Goal: Information Seeking & Learning: Learn about a topic

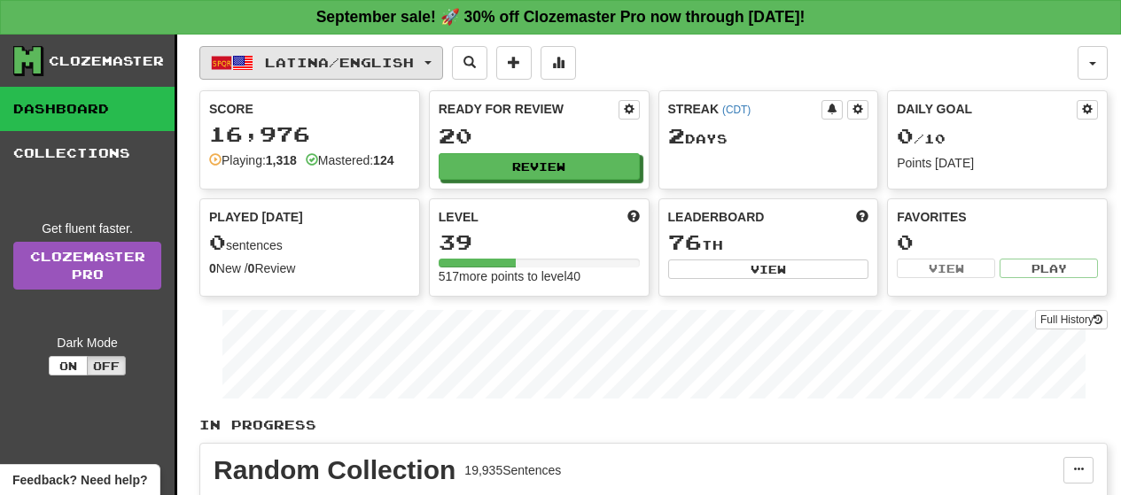
click at [443, 58] on button "Latina / English" at bounding box center [321, 63] width 244 height 34
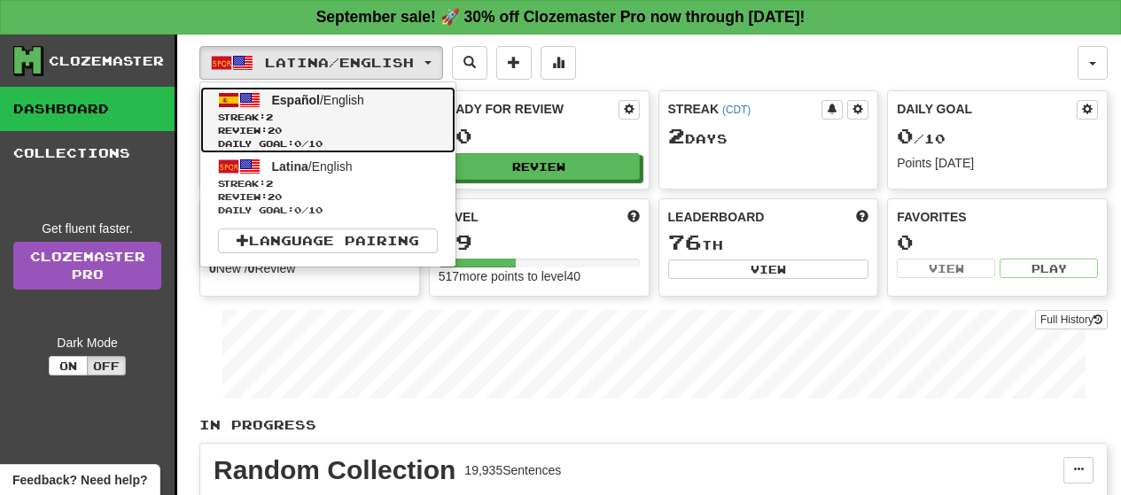
click at [406, 103] on link "Español / English Streak: 2 Review: 20 Daily Goal: 0 / 10" at bounding box center [327, 120] width 255 height 66
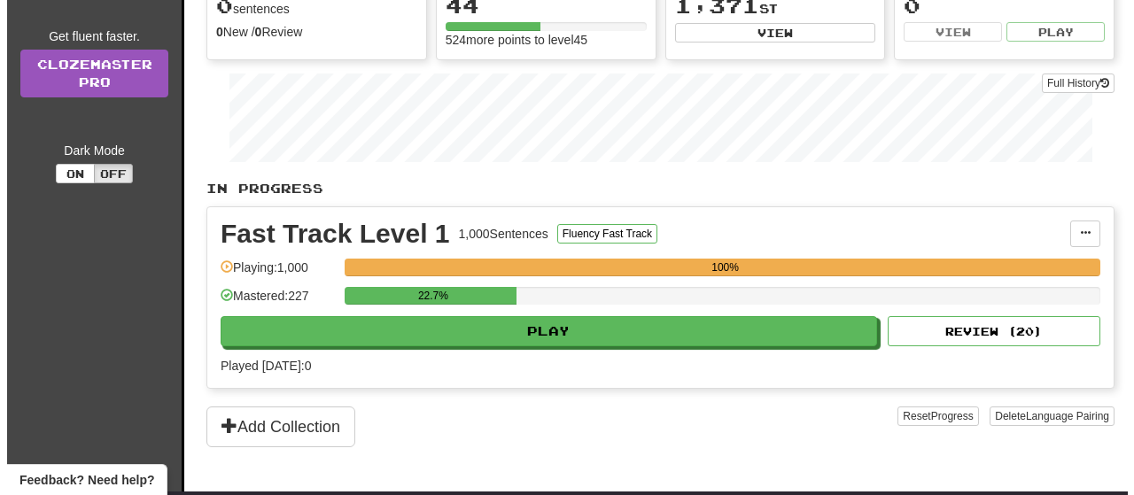
scroll to position [248, 0]
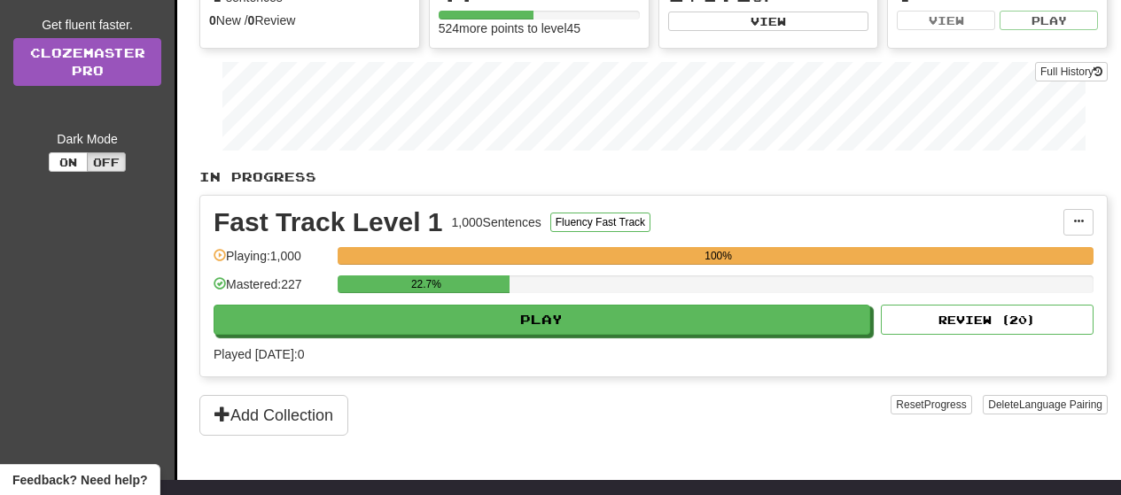
click at [758, 335] on div "Fast Track Level 1 1,000 Sentences Fluency Fast Track Manage Sentences Unpin fr…" at bounding box center [653, 286] width 906 height 181
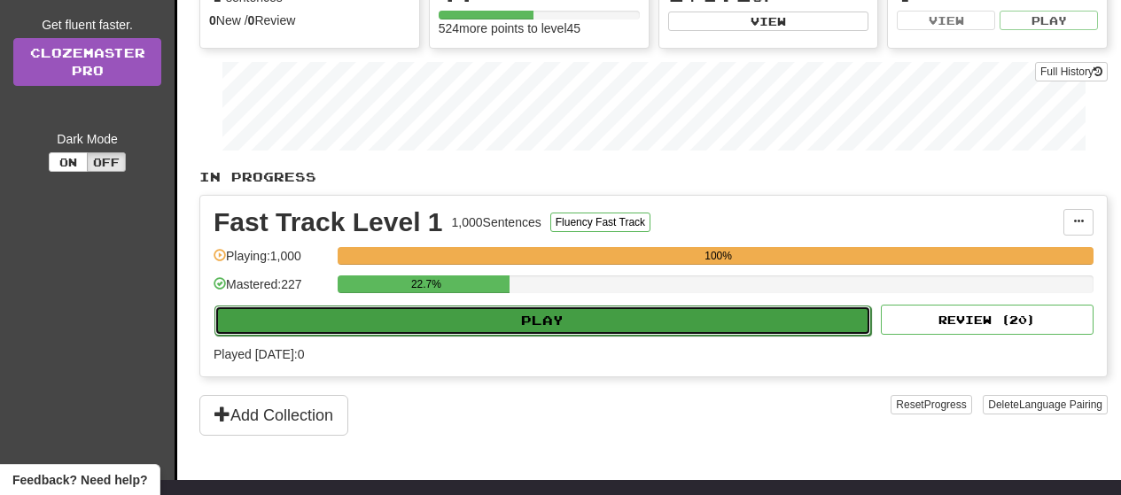
click at [751, 323] on button "Play" at bounding box center [542, 321] width 657 height 30
select select "**"
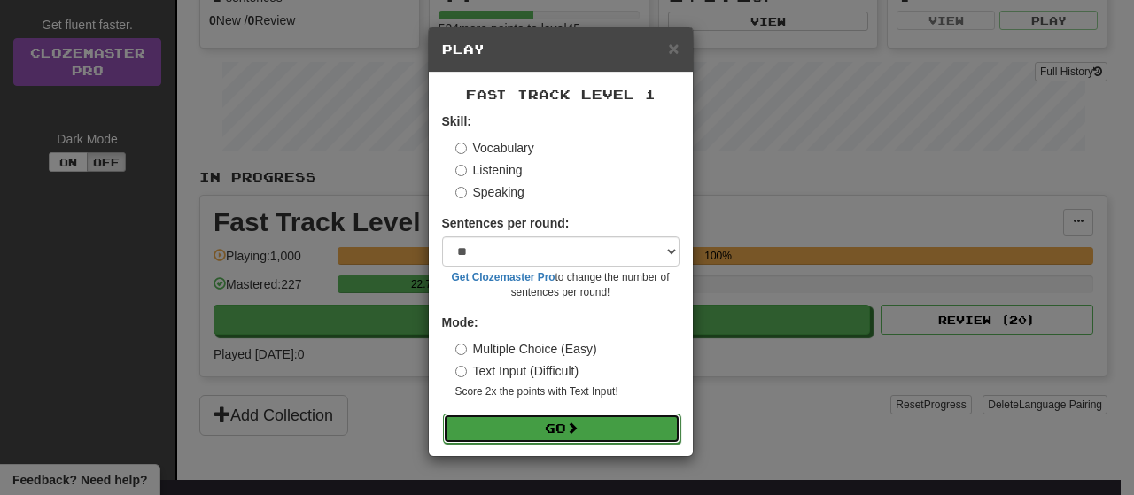
click at [602, 422] on button "Go" at bounding box center [561, 429] width 237 height 30
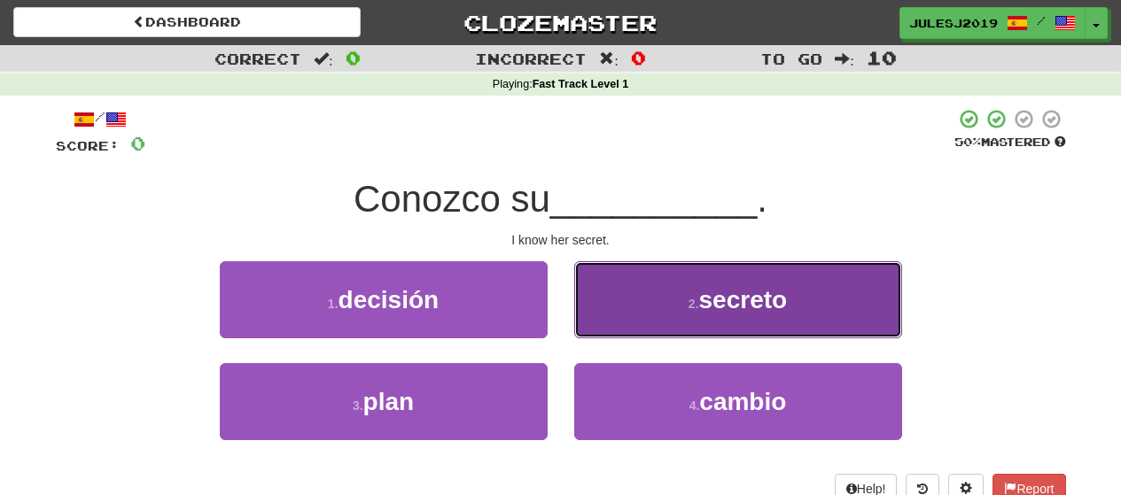
click at [643, 299] on button "2 . secreto" at bounding box center [738, 299] width 328 height 77
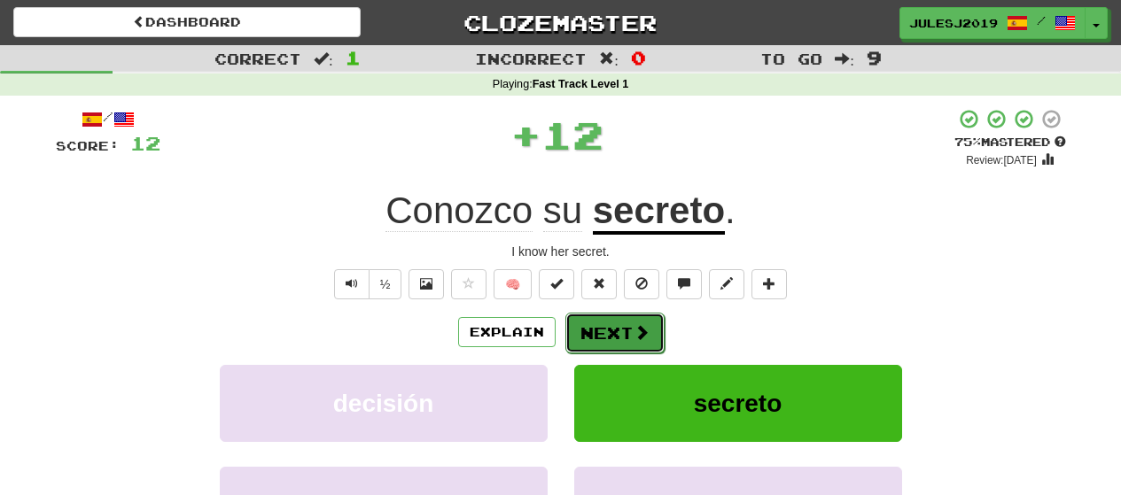
click at [634, 336] on span at bounding box center [642, 332] width 16 height 16
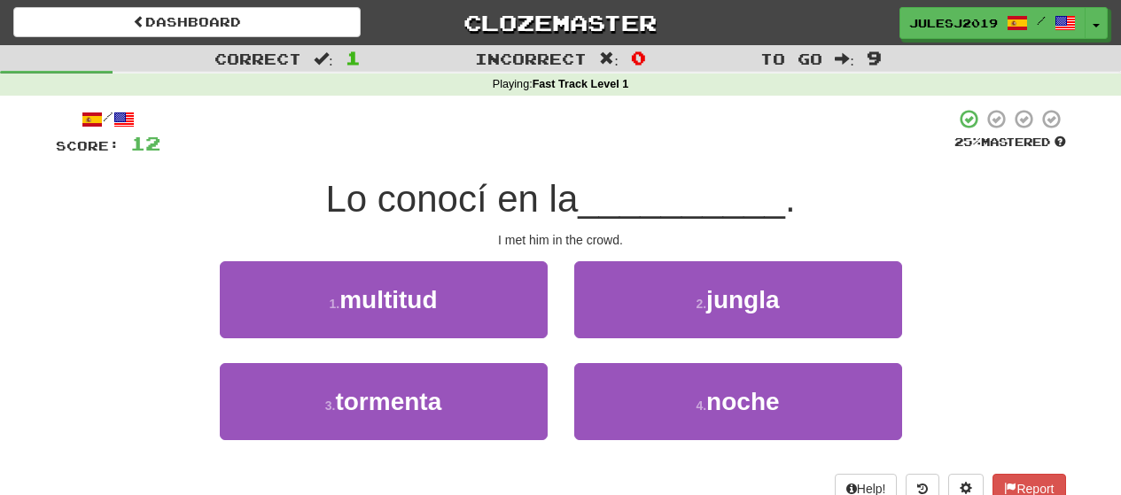
click at [517, 348] on div "1 . multitud" at bounding box center [383, 312] width 354 height 102
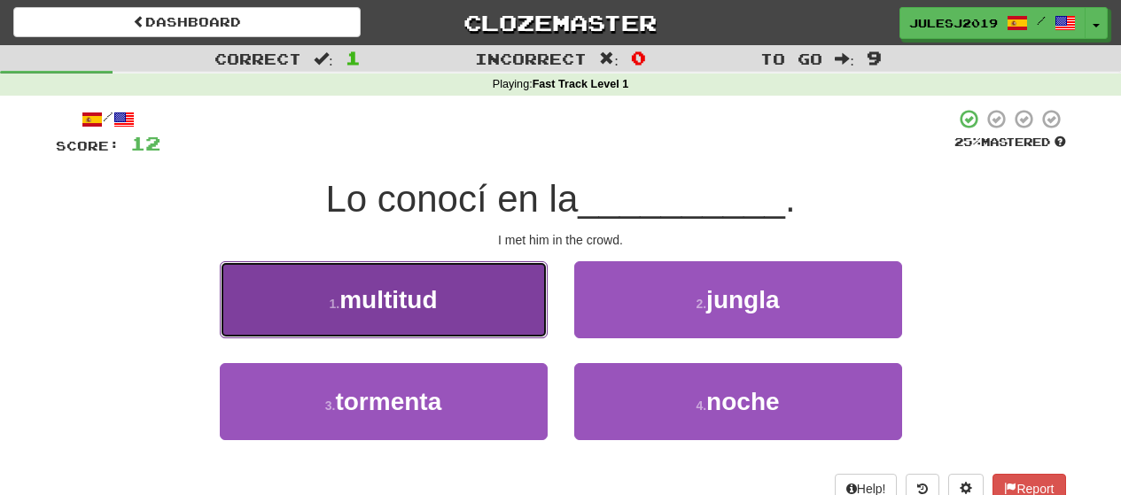
click at [507, 311] on button "1 . multitud" at bounding box center [384, 299] width 328 height 77
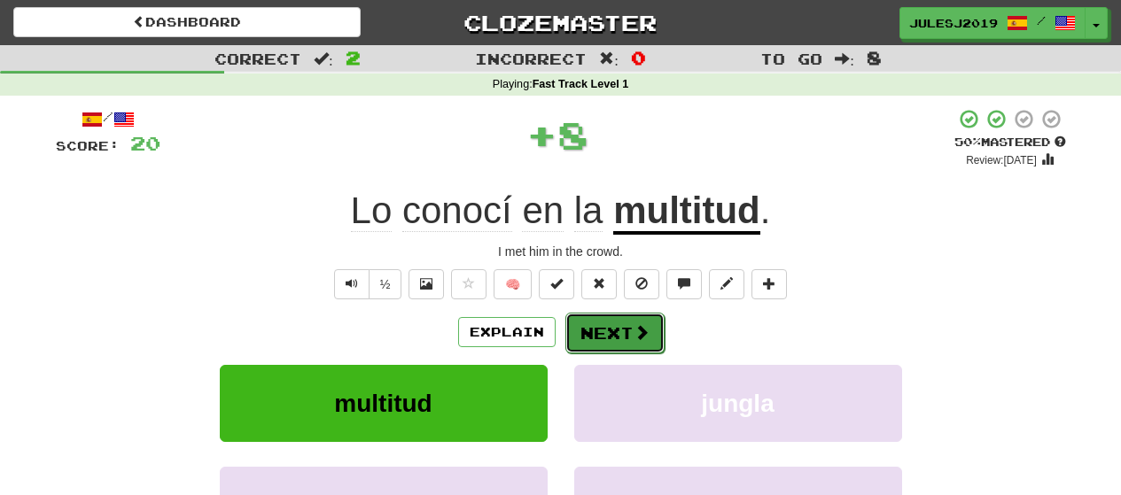
click at [593, 333] on button "Next" at bounding box center [614, 333] width 99 height 41
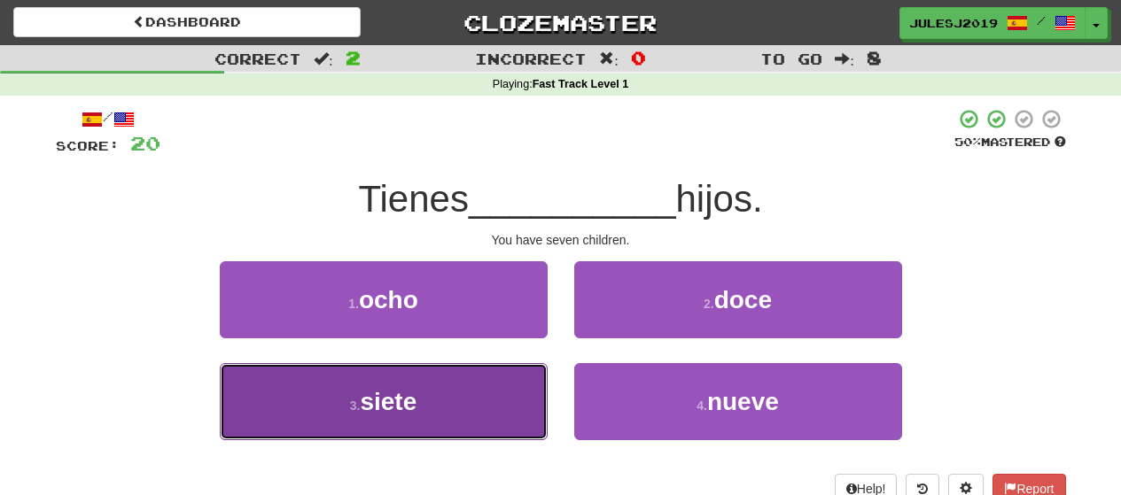
click at [501, 405] on button "3 . siete" at bounding box center [384, 401] width 328 height 77
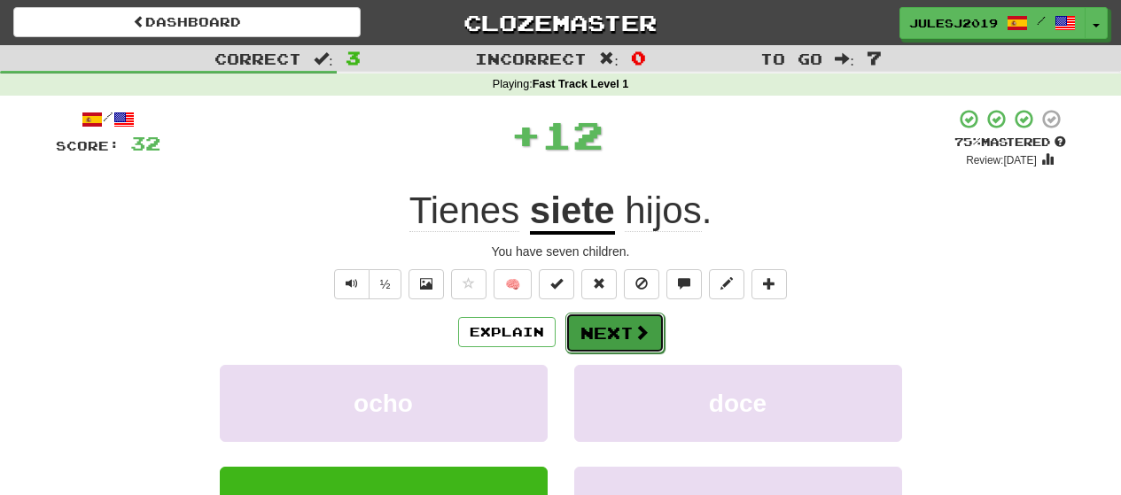
click at [604, 345] on button "Next" at bounding box center [614, 333] width 99 height 41
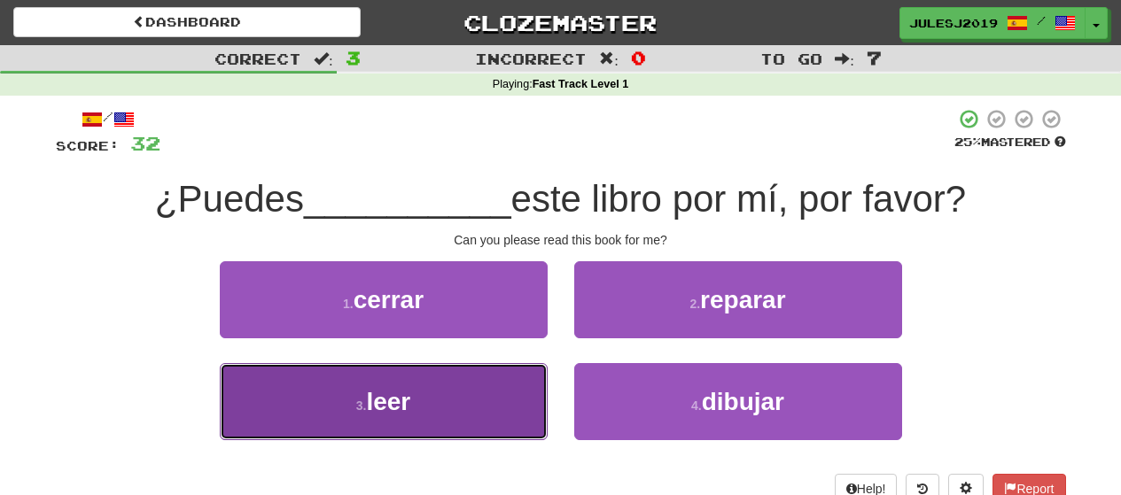
click at [490, 401] on button "3 . leer" at bounding box center [384, 401] width 328 height 77
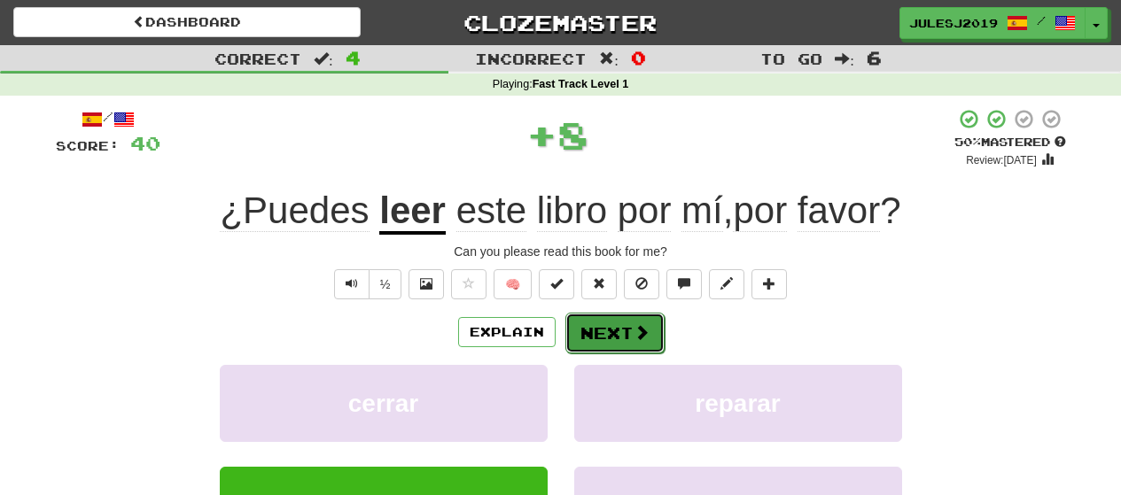
click at [596, 328] on button "Next" at bounding box center [614, 333] width 99 height 41
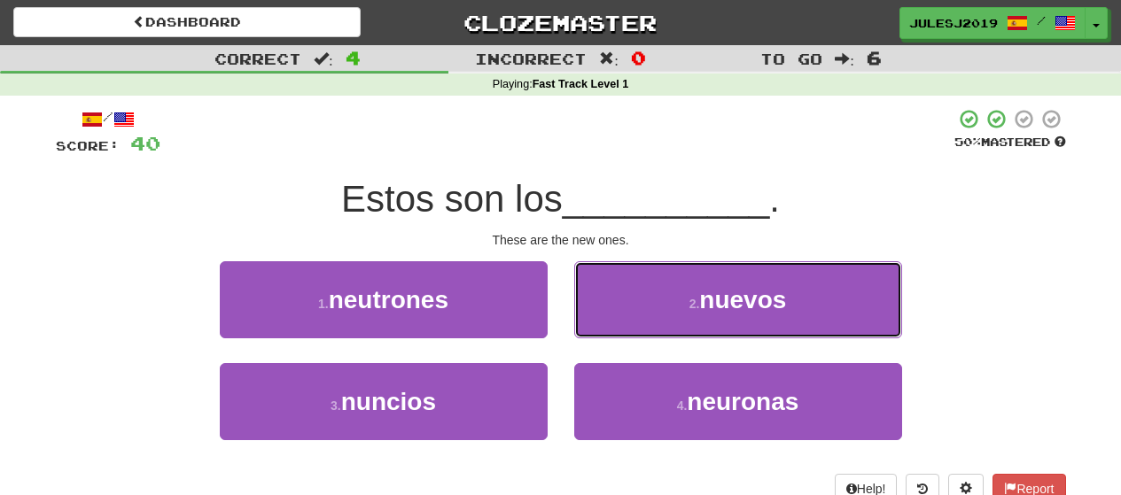
click at [596, 328] on button "2 . nuevos" at bounding box center [738, 299] width 328 height 77
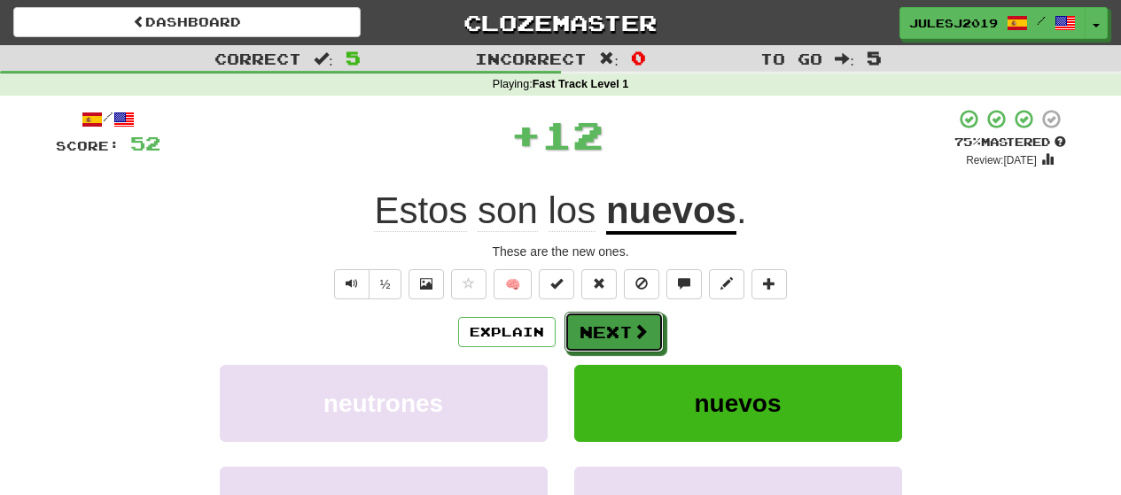
click at [596, 328] on button "Next" at bounding box center [613, 332] width 99 height 41
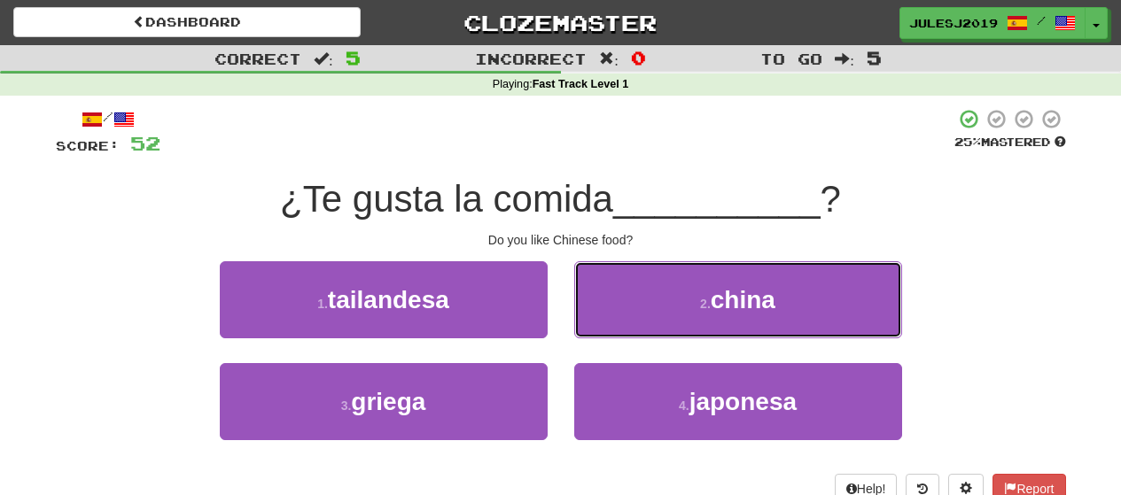
click at [596, 328] on button "2 . china" at bounding box center [738, 299] width 328 height 77
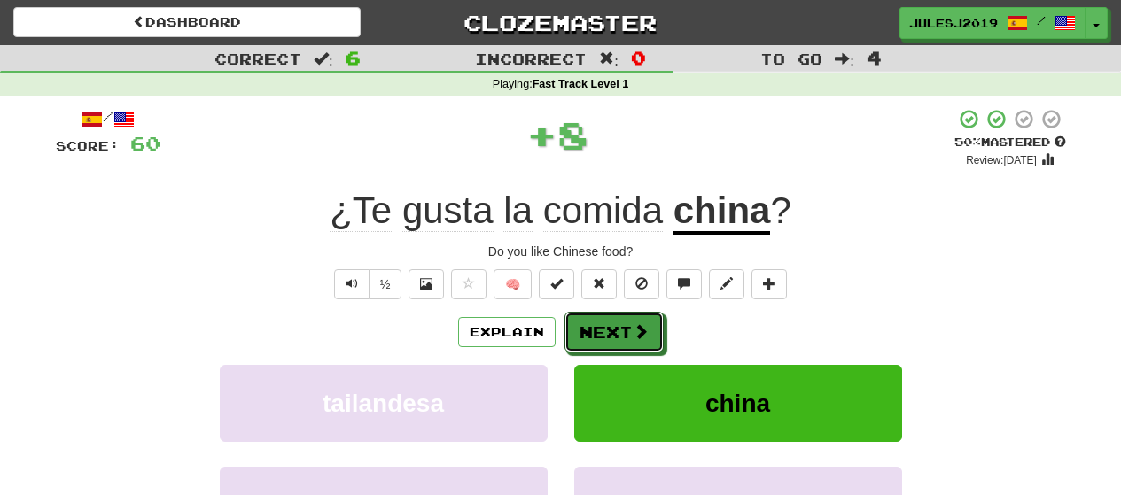
click at [596, 328] on button "Next" at bounding box center [613, 332] width 99 height 41
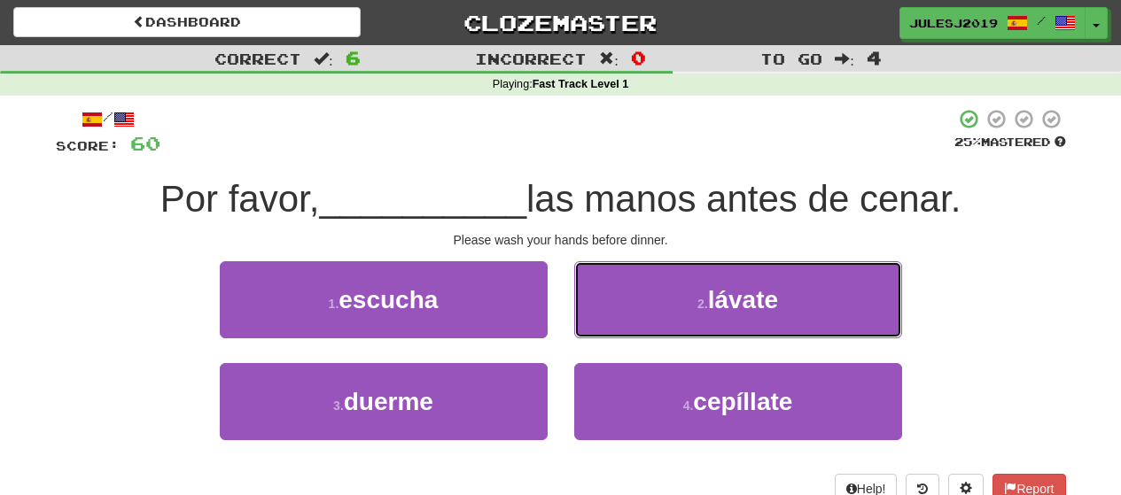
click at [596, 328] on button "2 . lávate" at bounding box center [738, 299] width 328 height 77
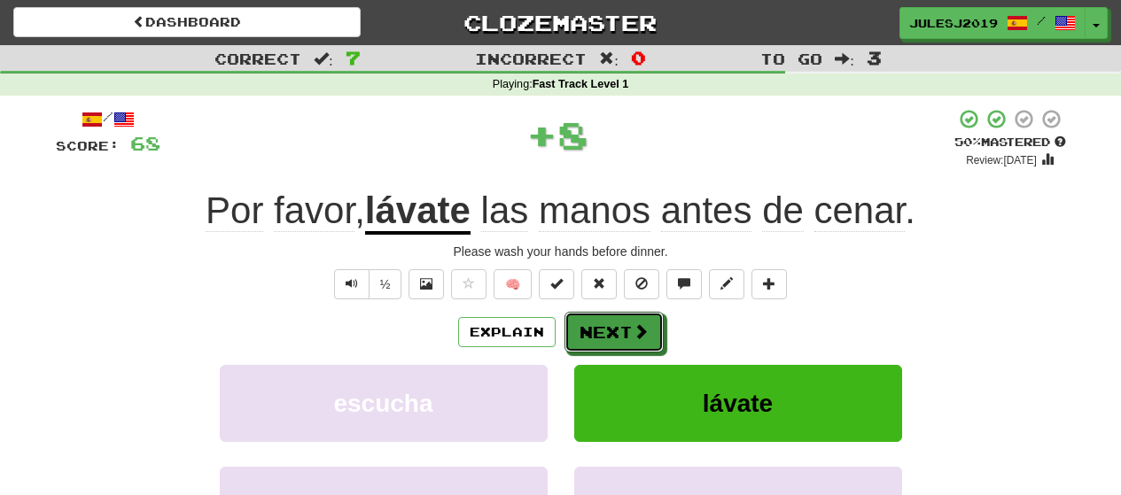
click at [596, 328] on button "Next" at bounding box center [613, 332] width 99 height 41
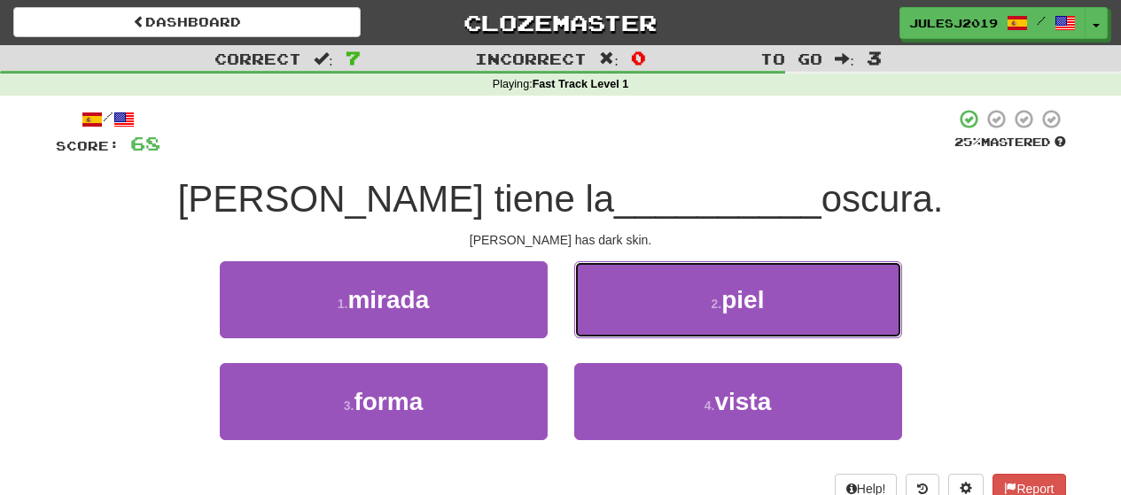
click at [596, 328] on button "2 . piel" at bounding box center [738, 299] width 328 height 77
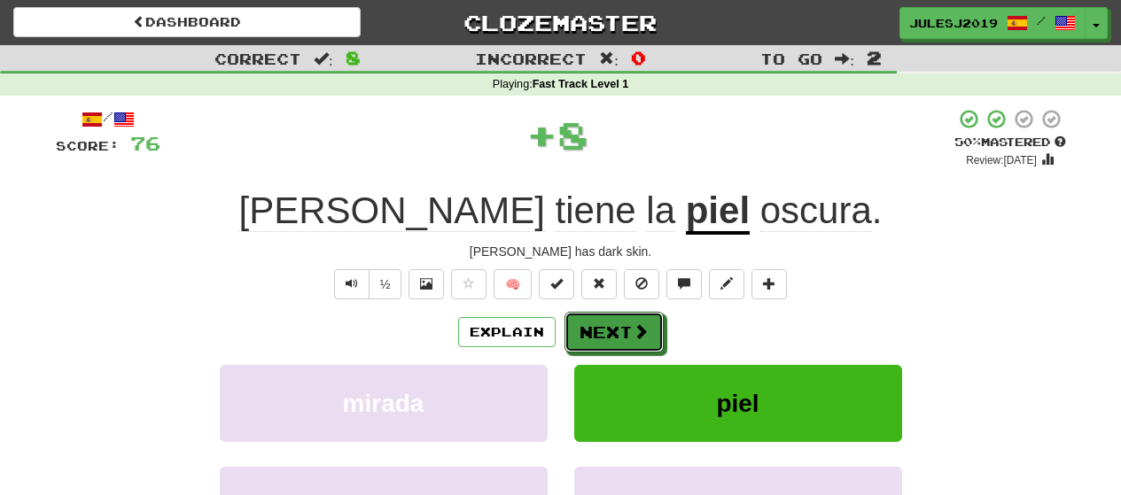
click at [596, 328] on button "Next" at bounding box center [613, 332] width 99 height 41
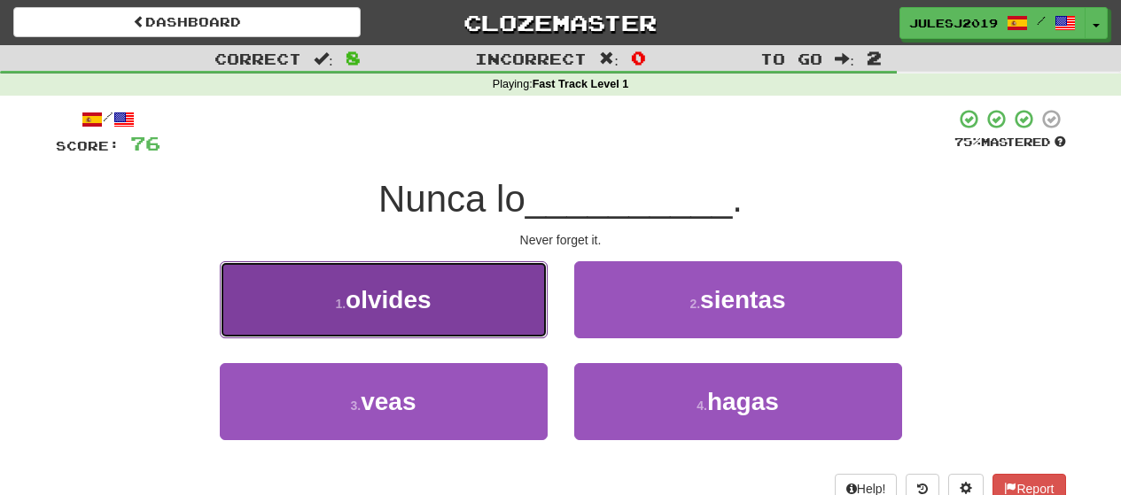
click at [468, 336] on button "1 . olvides" at bounding box center [384, 299] width 328 height 77
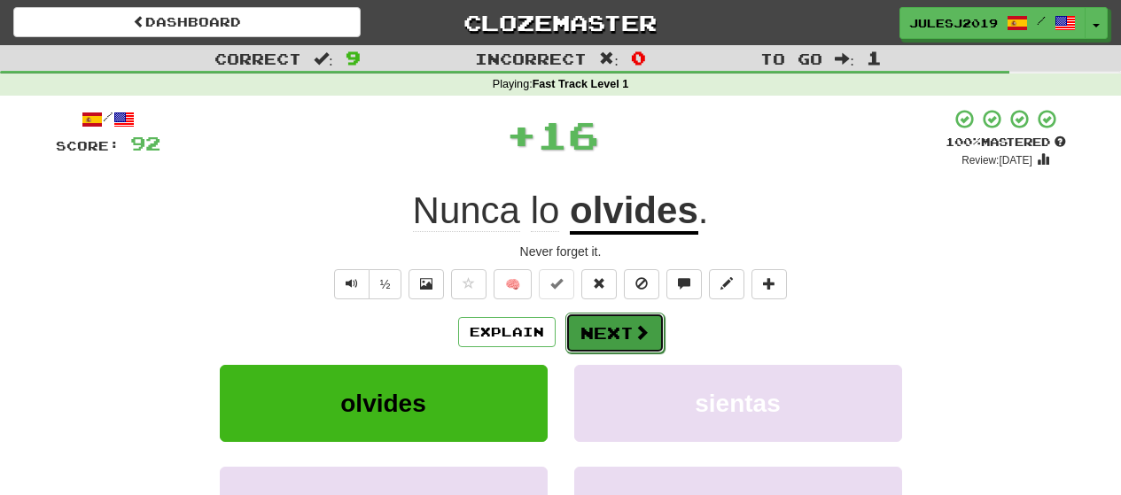
click at [587, 337] on button "Next" at bounding box center [614, 333] width 99 height 41
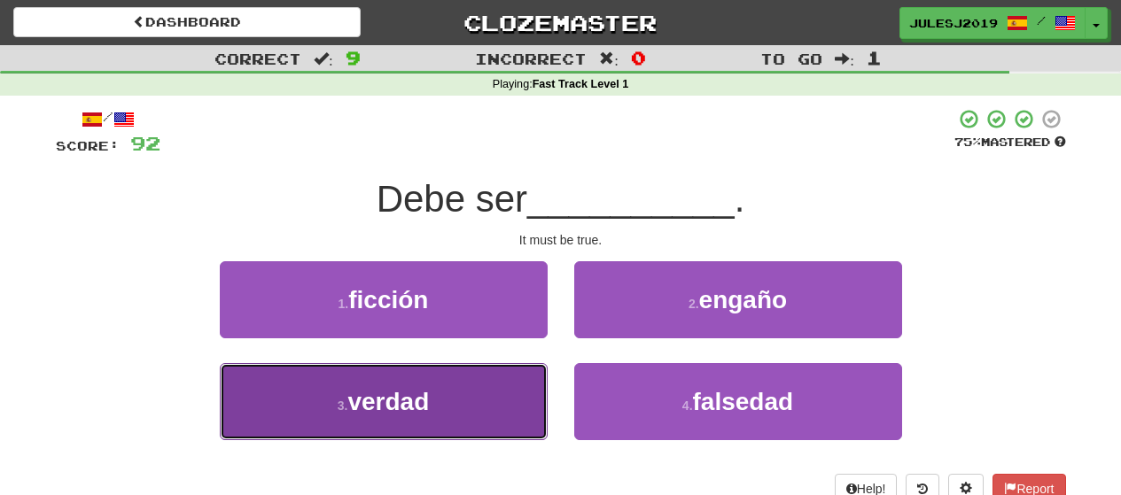
click at [490, 401] on button "3 . verdad" at bounding box center [384, 401] width 328 height 77
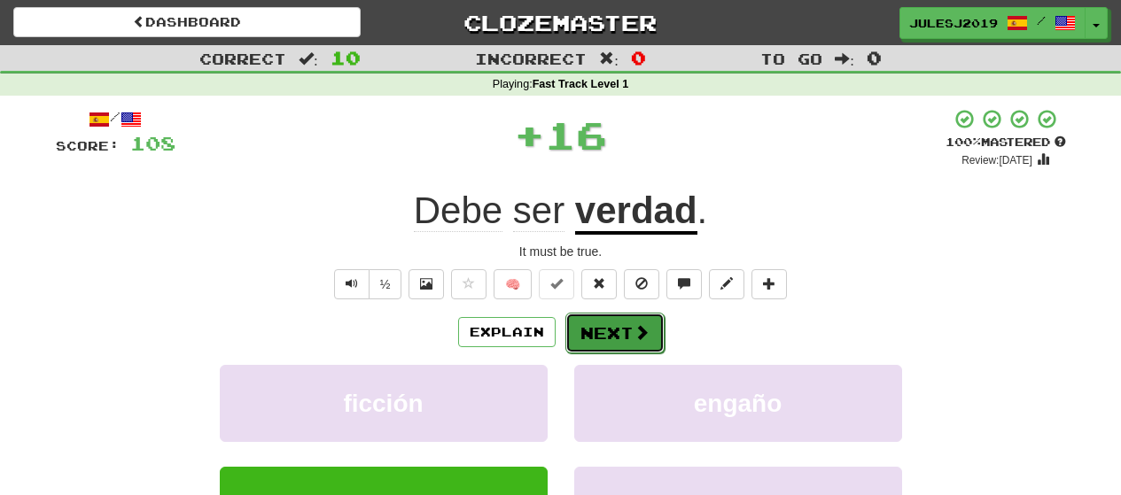
click at [579, 338] on button "Next" at bounding box center [614, 333] width 99 height 41
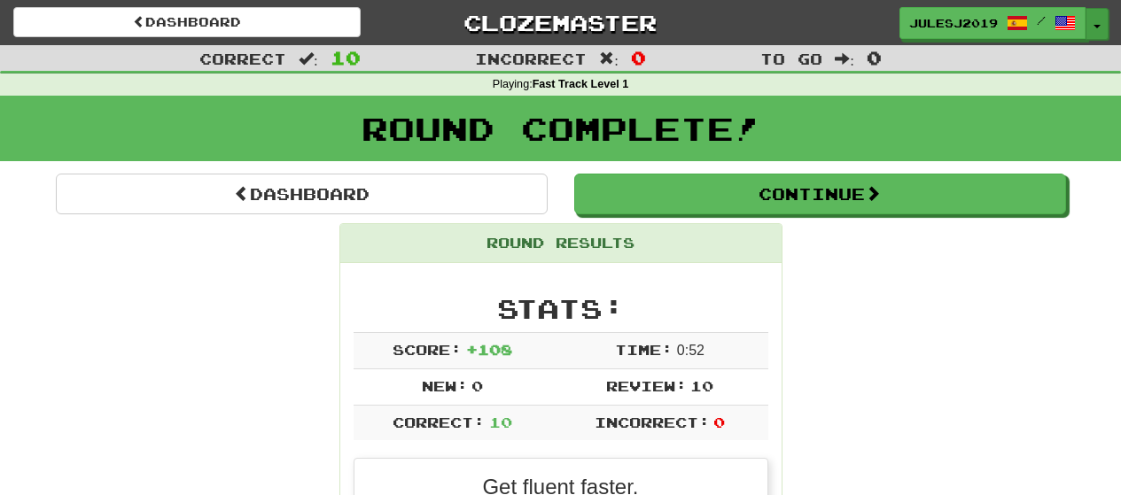
click at [1101, 21] on button "Toggle Dropdown" at bounding box center [1096, 24] width 23 height 32
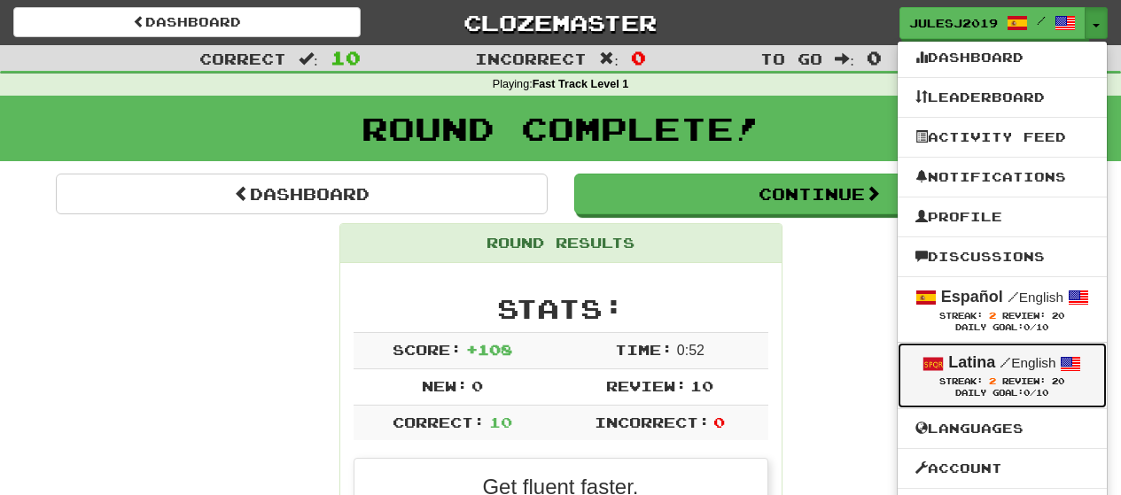
click at [968, 344] on link "Latina / English Streak: 2 Review: 20 Daily Goal: 0 /10" at bounding box center [1002, 375] width 209 height 65
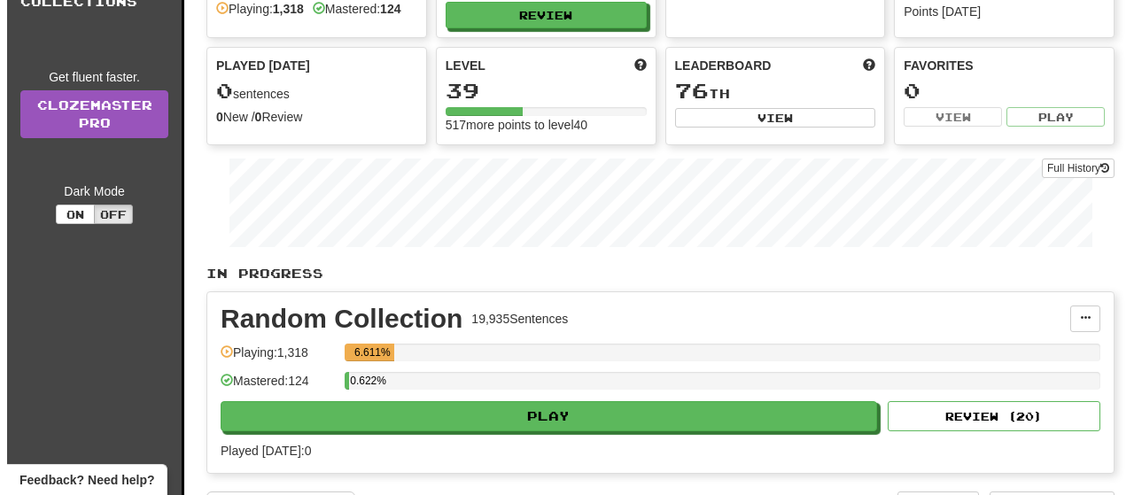
scroll to position [177, 0]
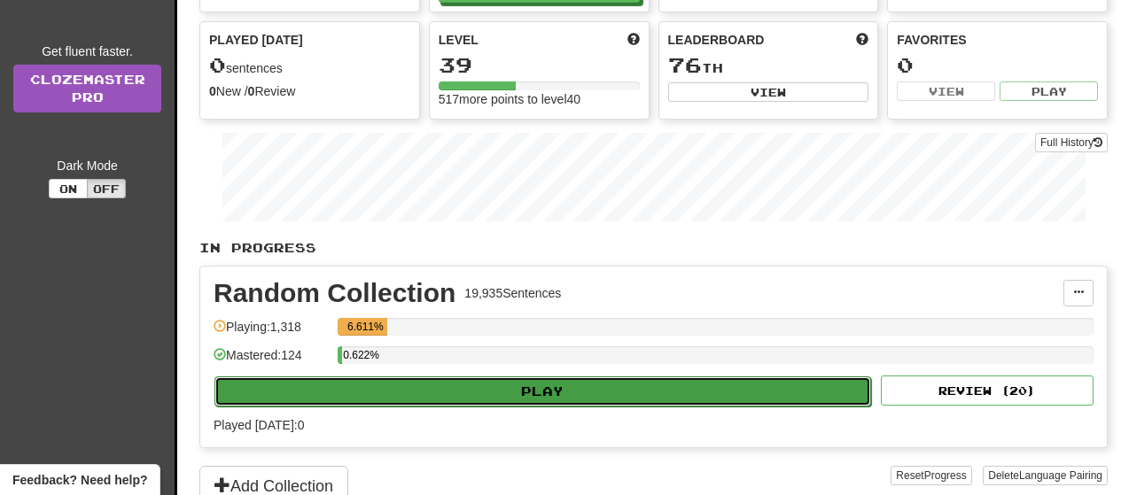
click at [807, 394] on button "Play" at bounding box center [542, 392] width 657 height 30
select select "**"
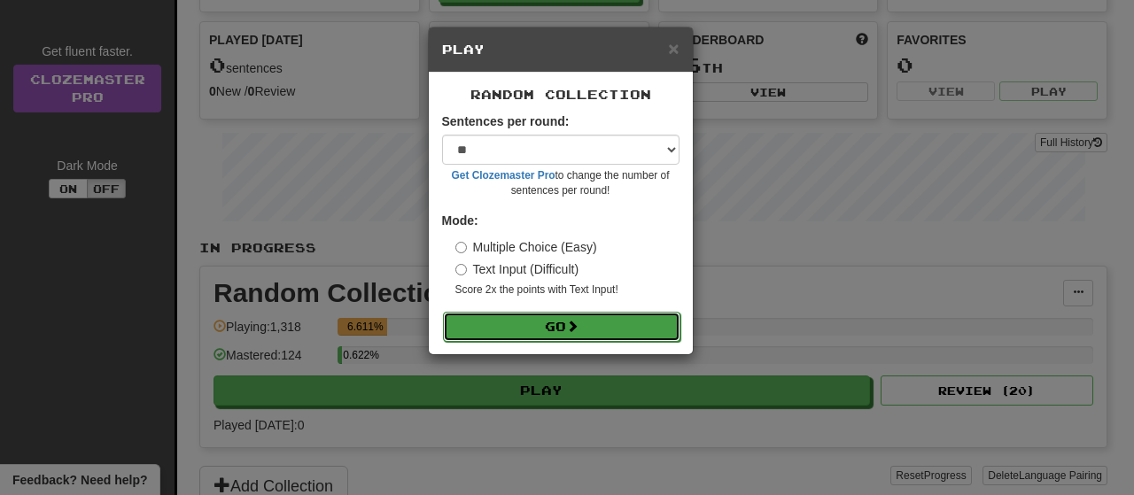
click at [607, 328] on button "Go" at bounding box center [561, 327] width 237 height 30
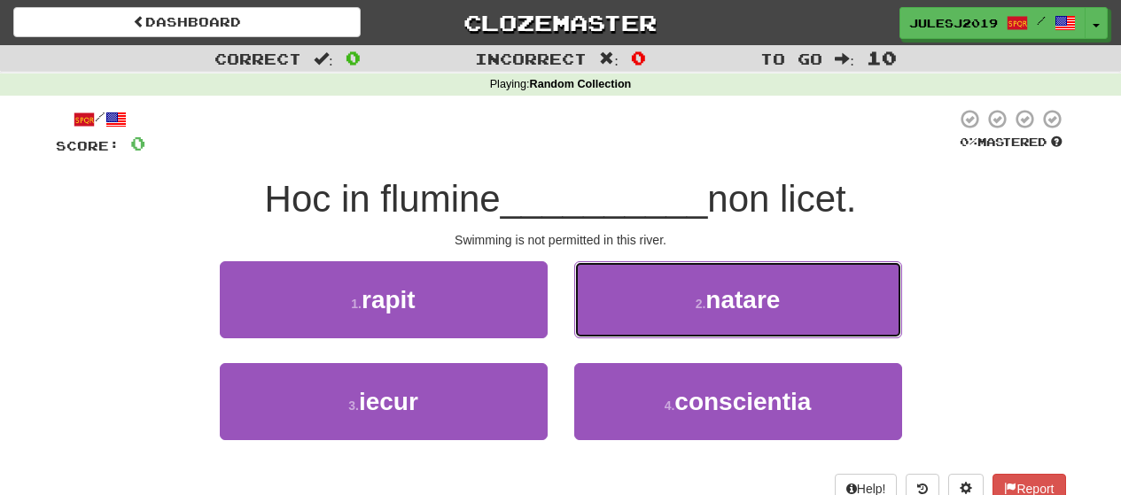
click at [607, 328] on button "2 . natare" at bounding box center [738, 299] width 328 height 77
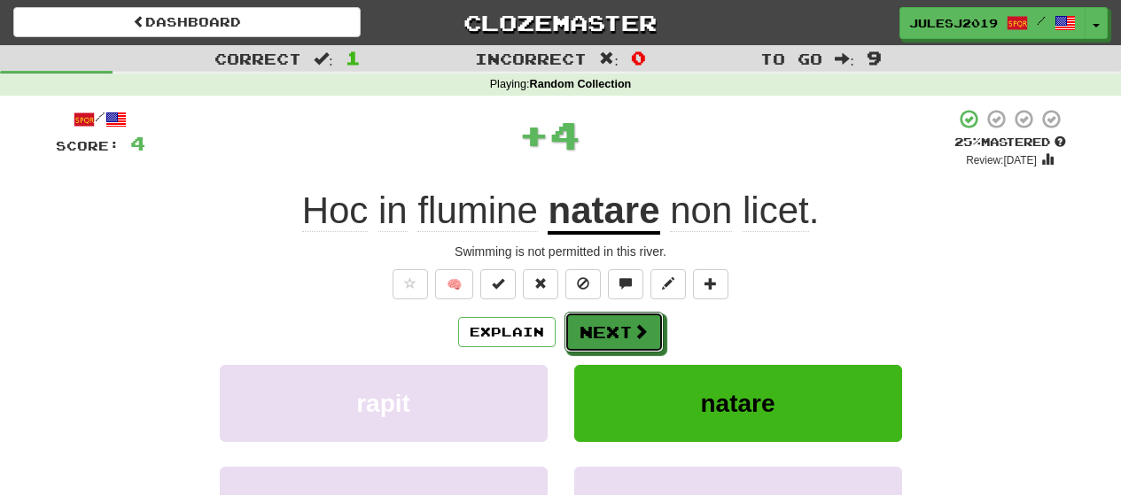
click at [607, 328] on button "Next" at bounding box center [613, 332] width 99 height 41
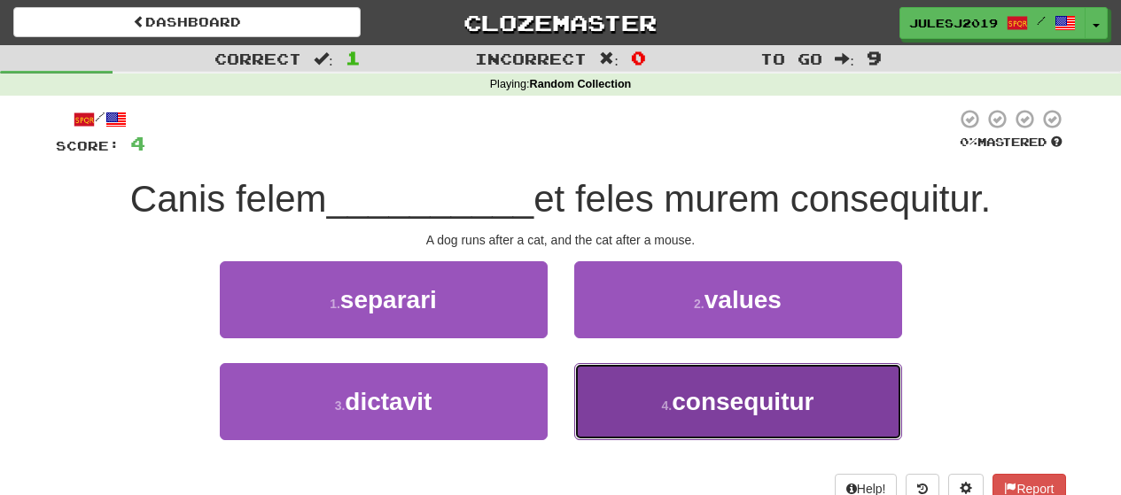
click at [632, 401] on button "4 . consequitur" at bounding box center [738, 401] width 328 height 77
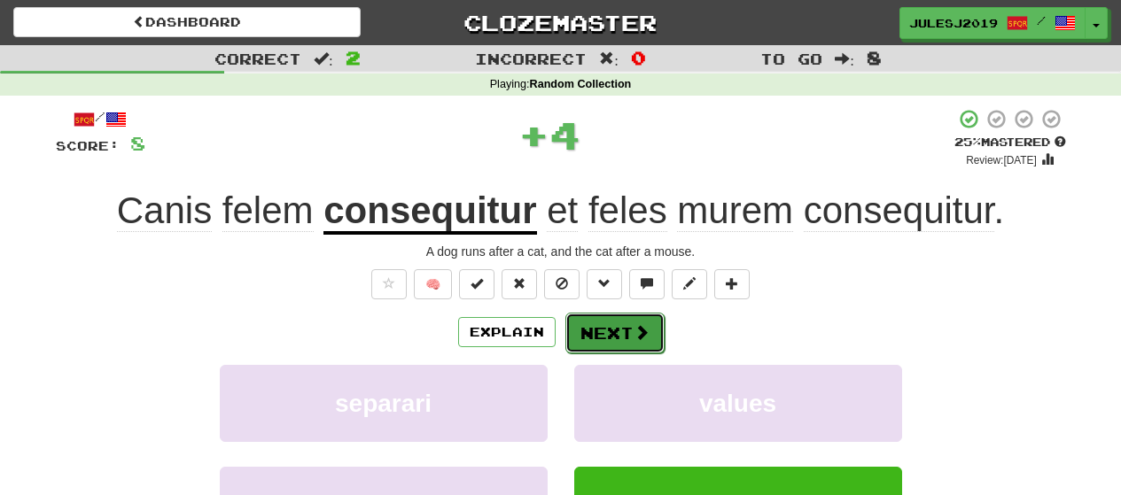
click at [589, 315] on button "Next" at bounding box center [614, 333] width 99 height 41
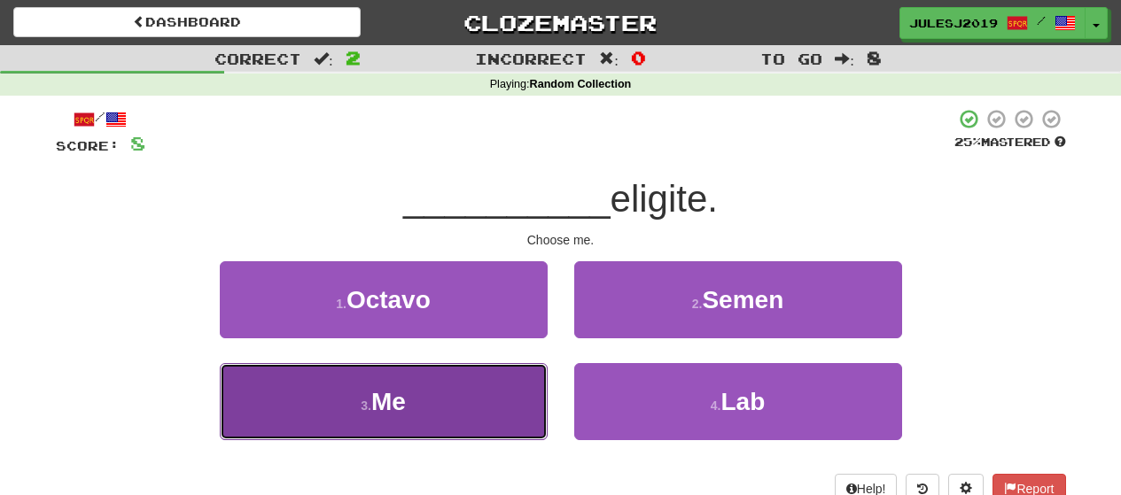
click at [480, 394] on button "3 . Me" at bounding box center [384, 401] width 328 height 77
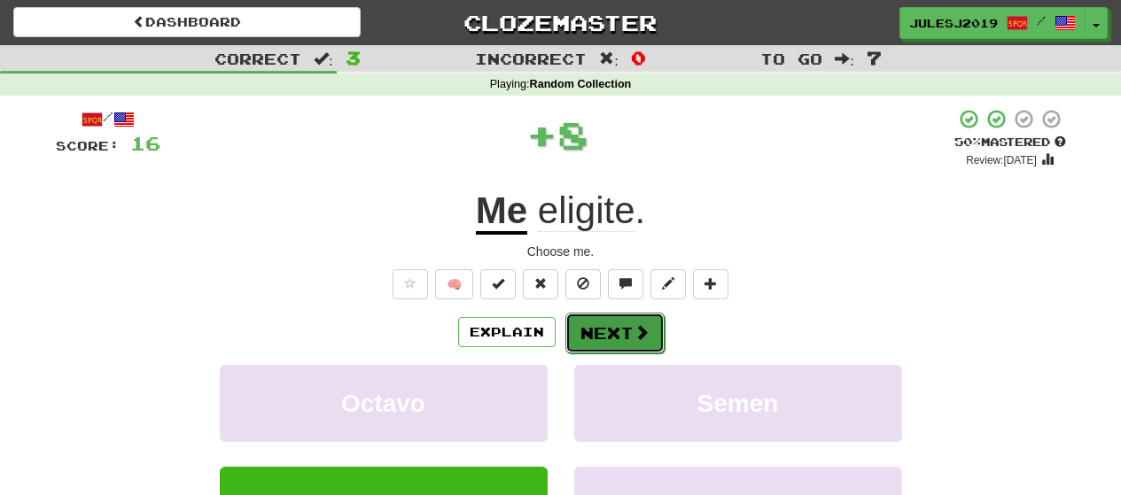
click at [588, 330] on button "Next" at bounding box center [614, 333] width 99 height 41
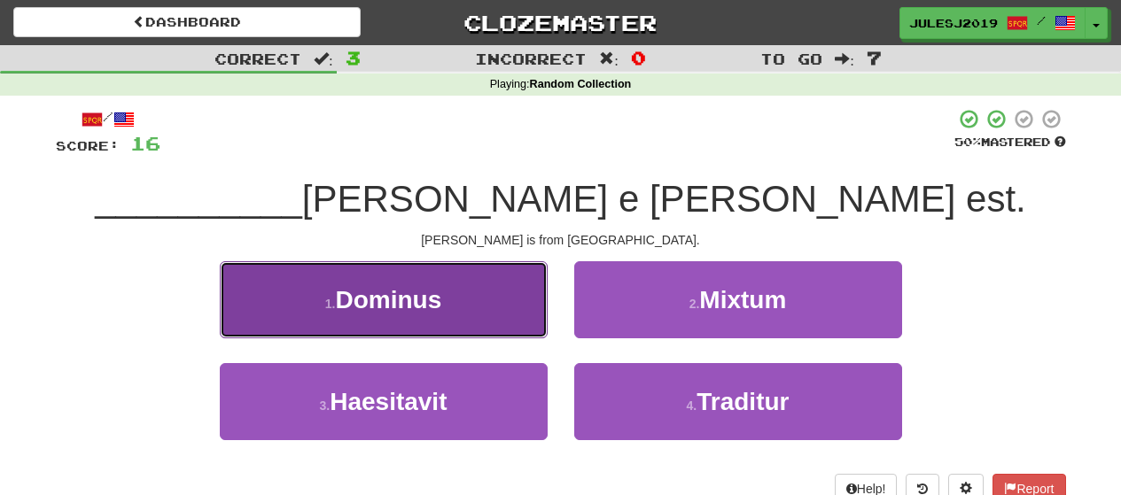
click at [474, 315] on button "1 . Dominus" at bounding box center [384, 299] width 328 height 77
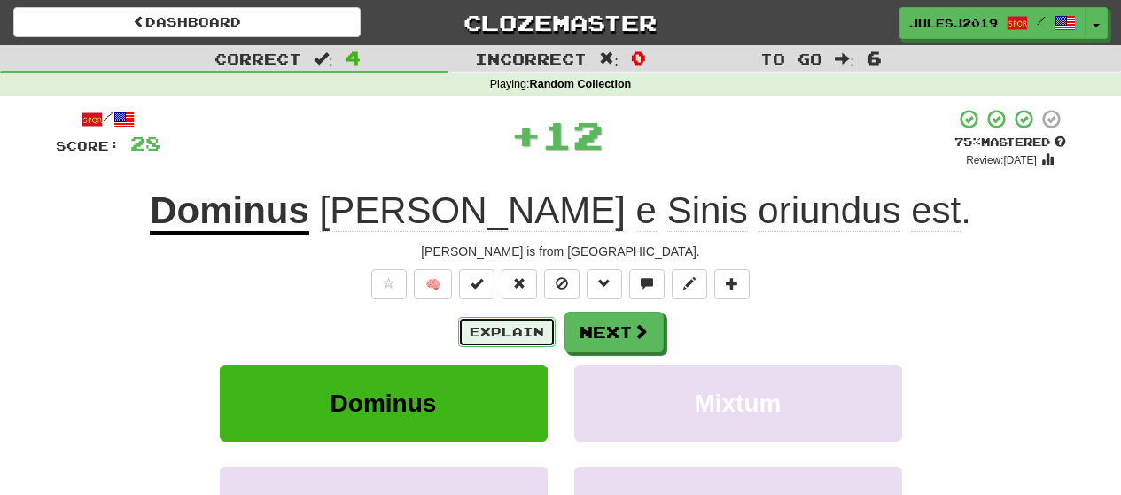
click at [492, 327] on button "Explain" at bounding box center [506, 332] width 97 height 30
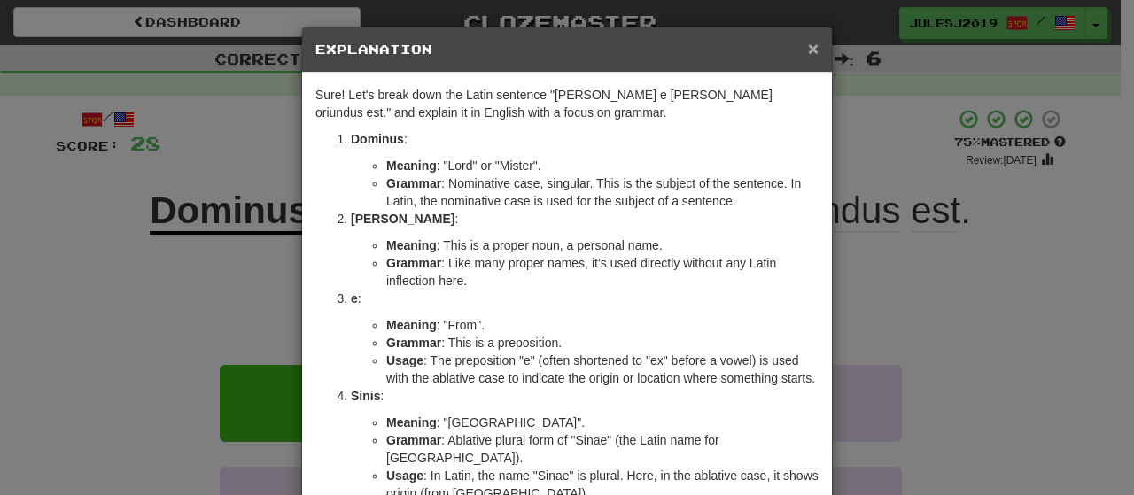
click at [808, 46] on span "×" at bounding box center [813, 48] width 11 height 20
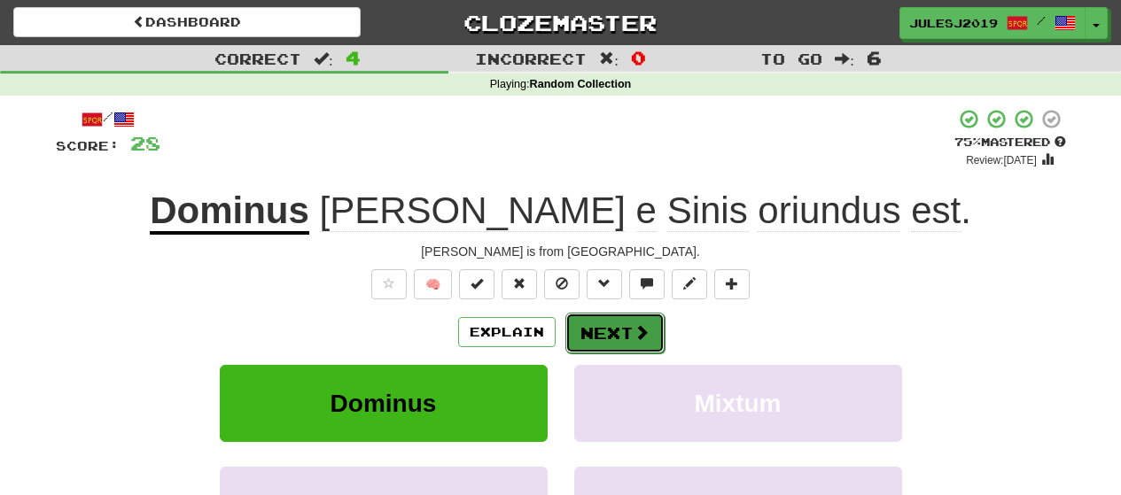
click at [627, 318] on button "Next" at bounding box center [614, 333] width 99 height 41
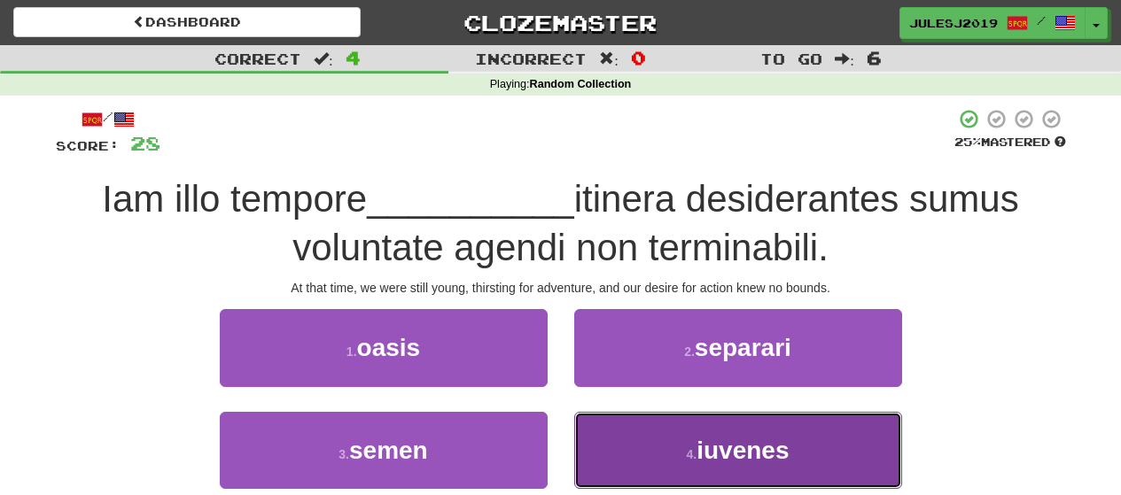
click at [665, 473] on button "4 . iuvenes" at bounding box center [738, 450] width 328 height 77
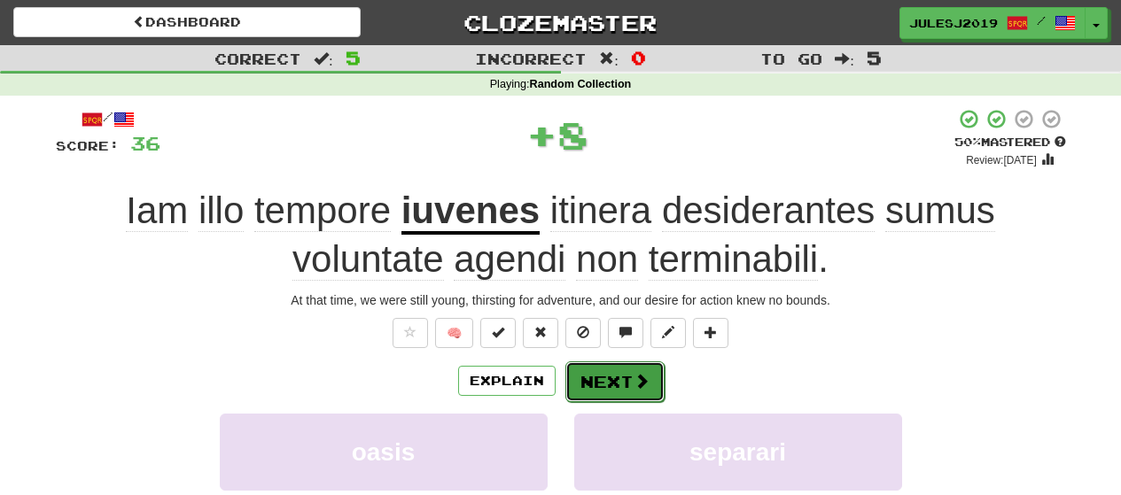
click at [635, 382] on span at bounding box center [642, 381] width 16 height 16
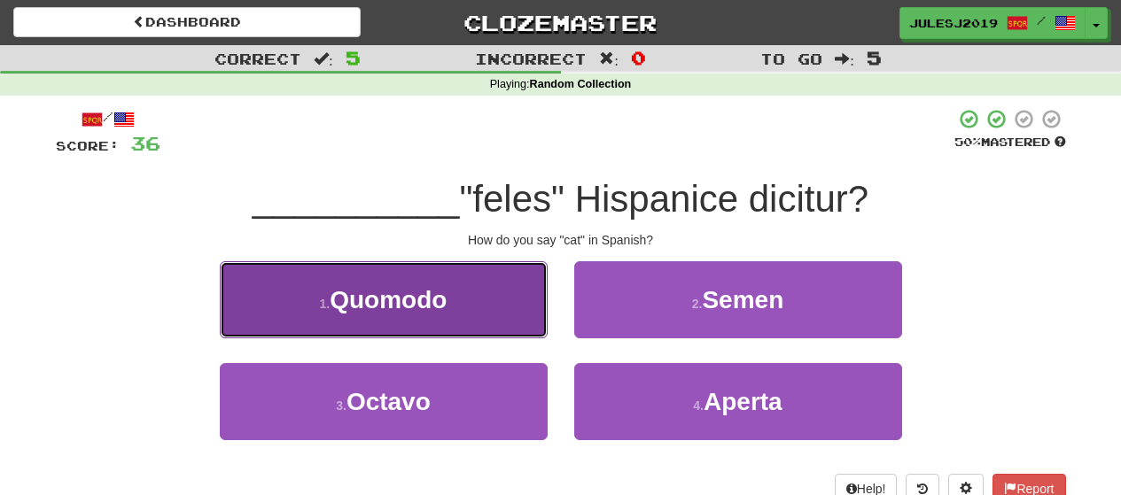
click at [503, 317] on button "1 . Quomodo" at bounding box center [384, 299] width 328 height 77
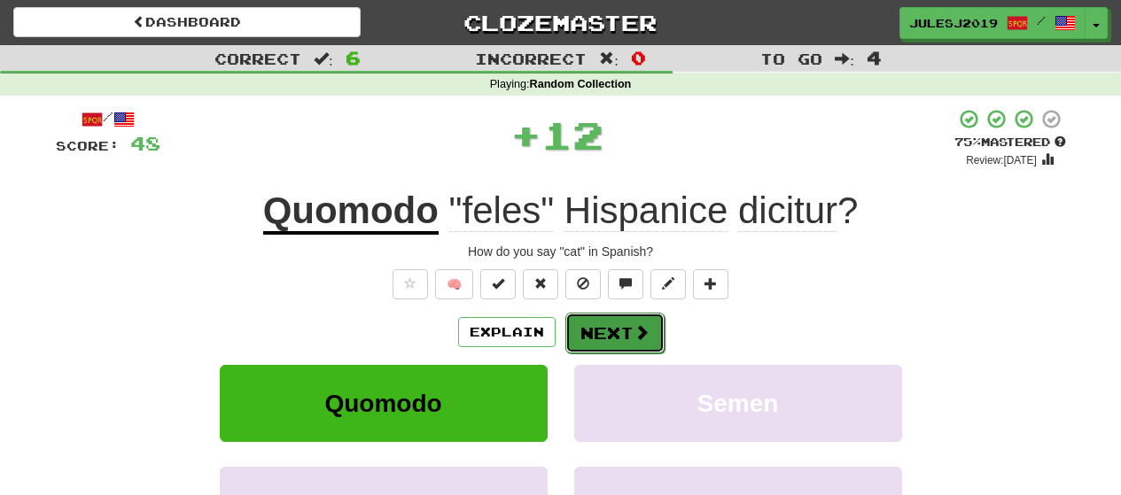
click at [615, 315] on button "Next" at bounding box center [614, 333] width 99 height 41
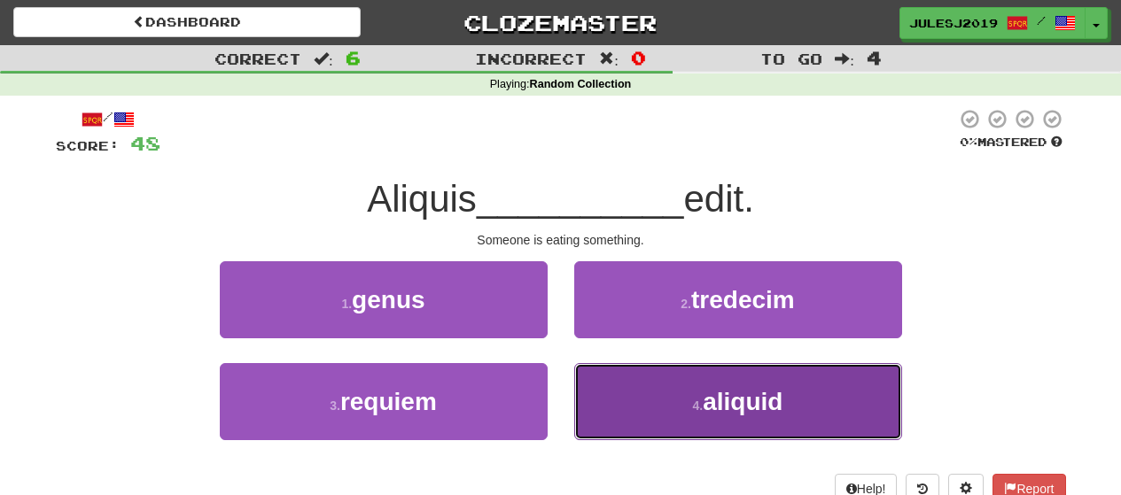
click at [618, 424] on button "4 . aliquid" at bounding box center [738, 401] width 328 height 77
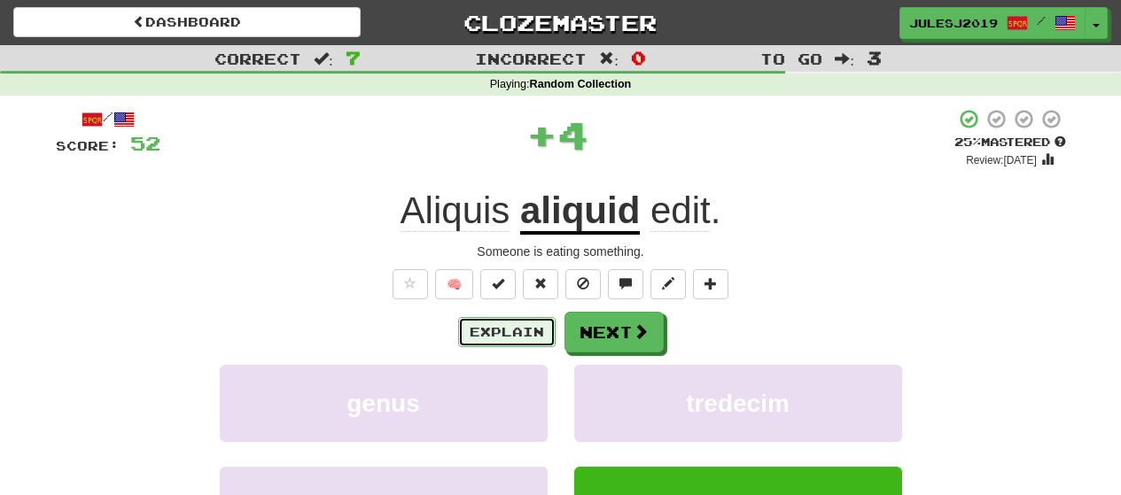
click at [532, 338] on button "Explain" at bounding box center [506, 332] width 97 height 30
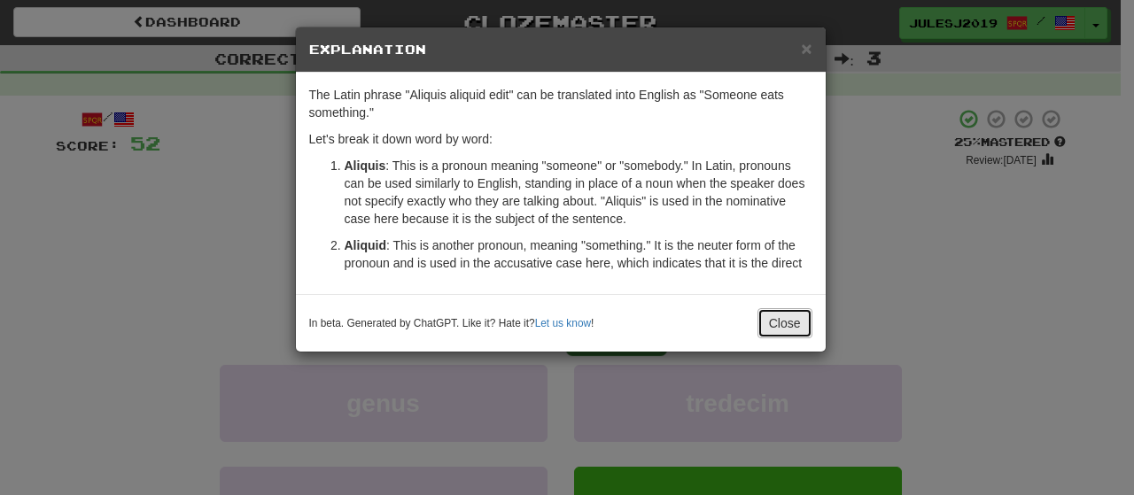
click at [781, 315] on button "Close" at bounding box center [785, 323] width 55 height 30
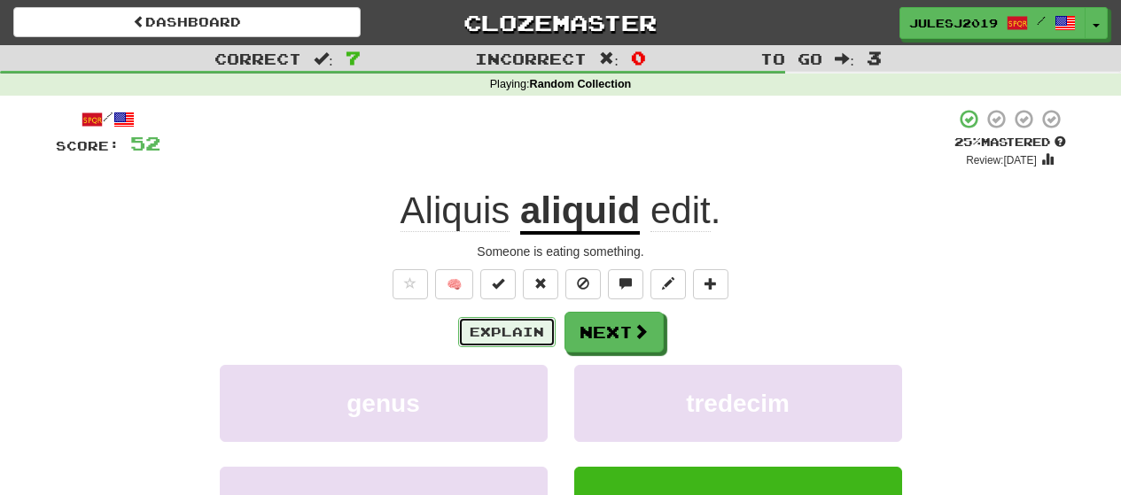
click at [537, 331] on button "Explain" at bounding box center [506, 332] width 97 height 30
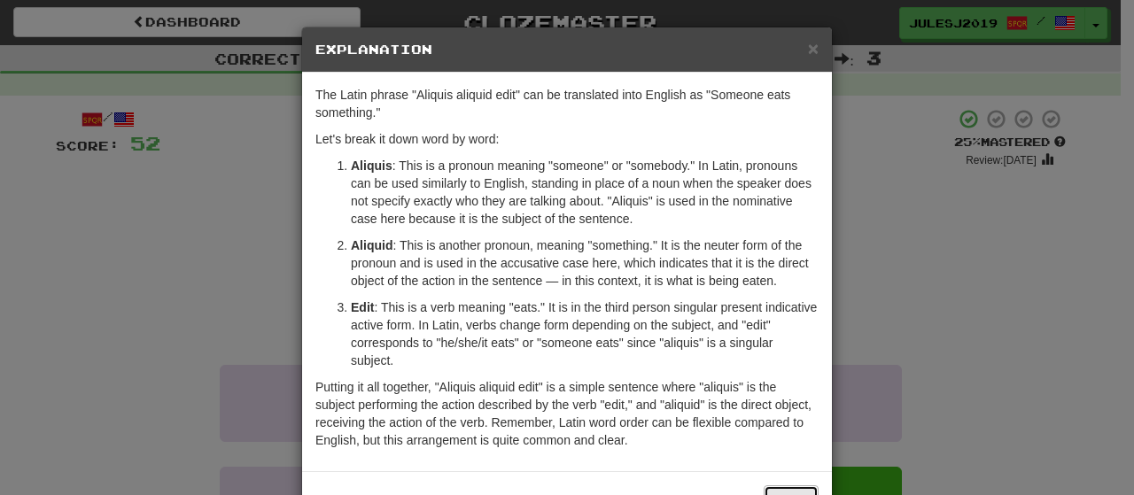
click at [786, 486] on button "Close" at bounding box center [791, 501] width 55 height 30
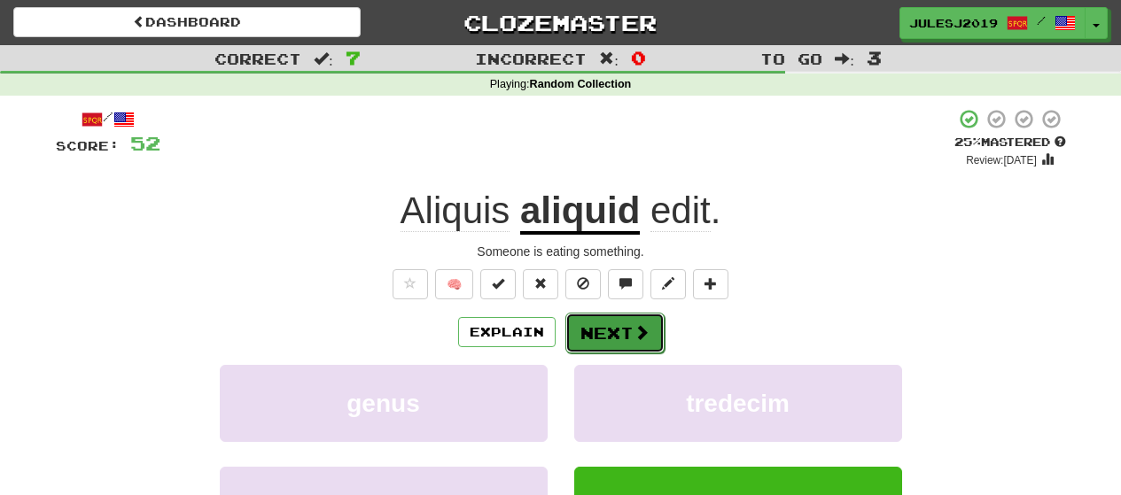
click at [635, 340] on span at bounding box center [642, 332] width 16 height 16
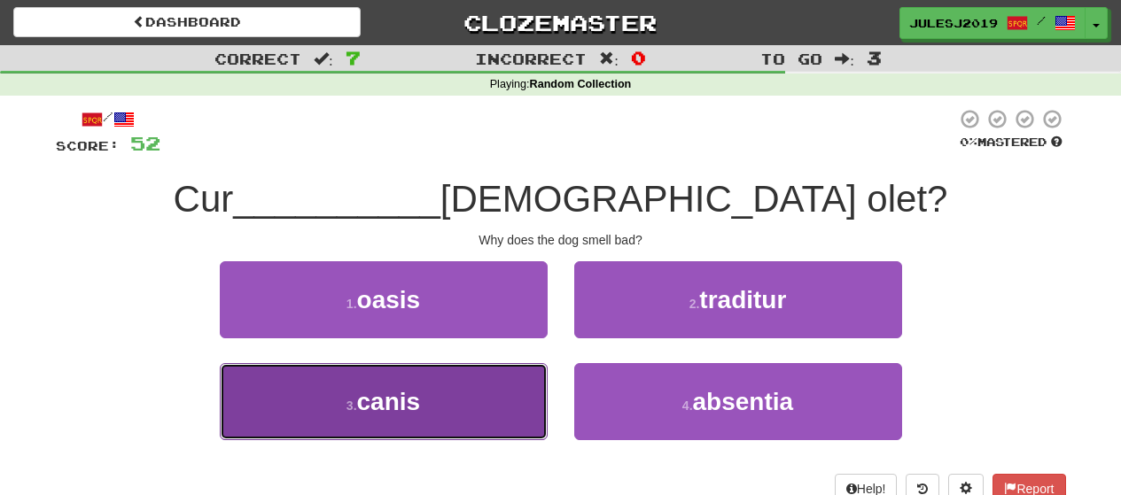
click at [503, 399] on button "3 . canis" at bounding box center [384, 401] width 328 height 77
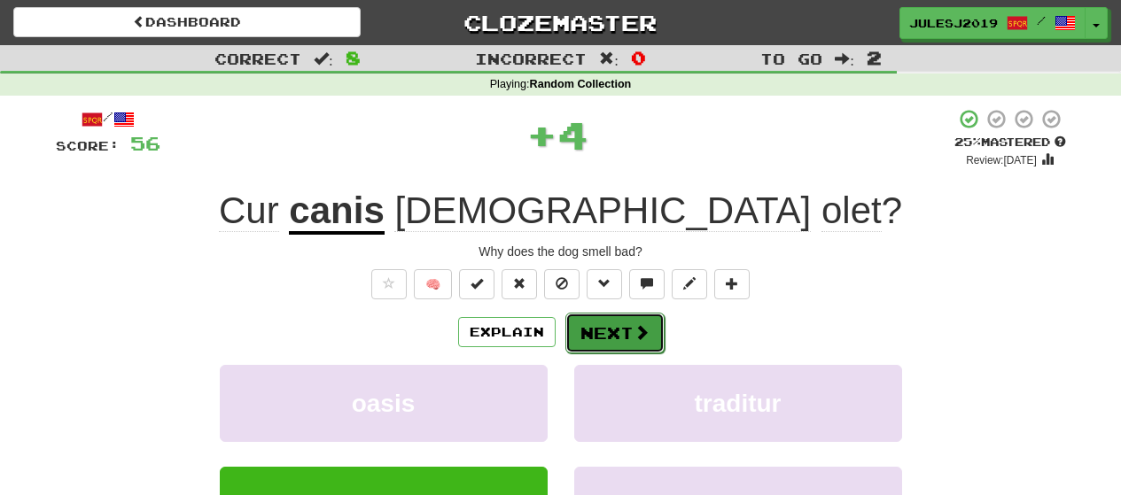
click at [595, 342] on button "Next" at bounding box center [614, 333] width 99 height 41
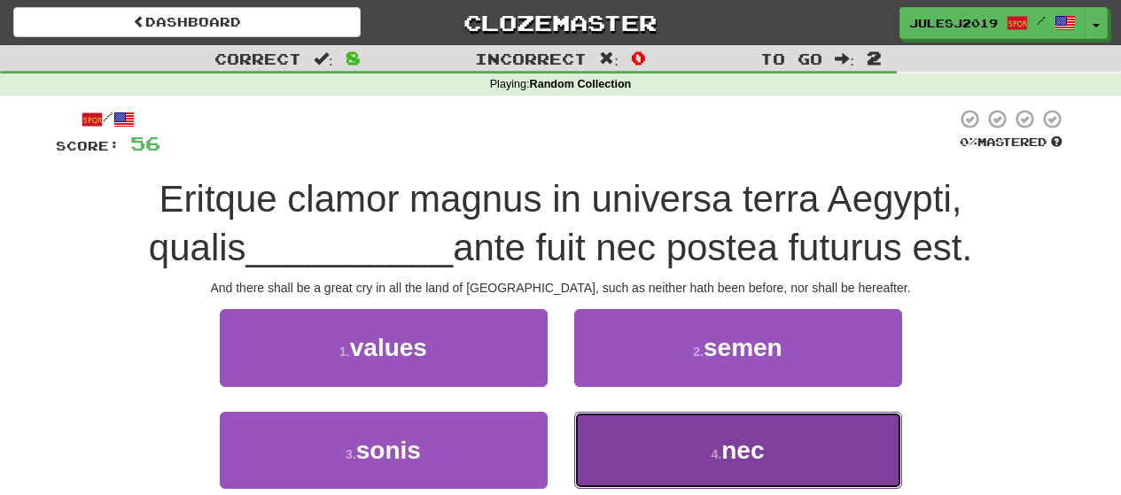
click at [620, 427] on button "4 . nec" at bounding box center [738, 450] width 328 height 77
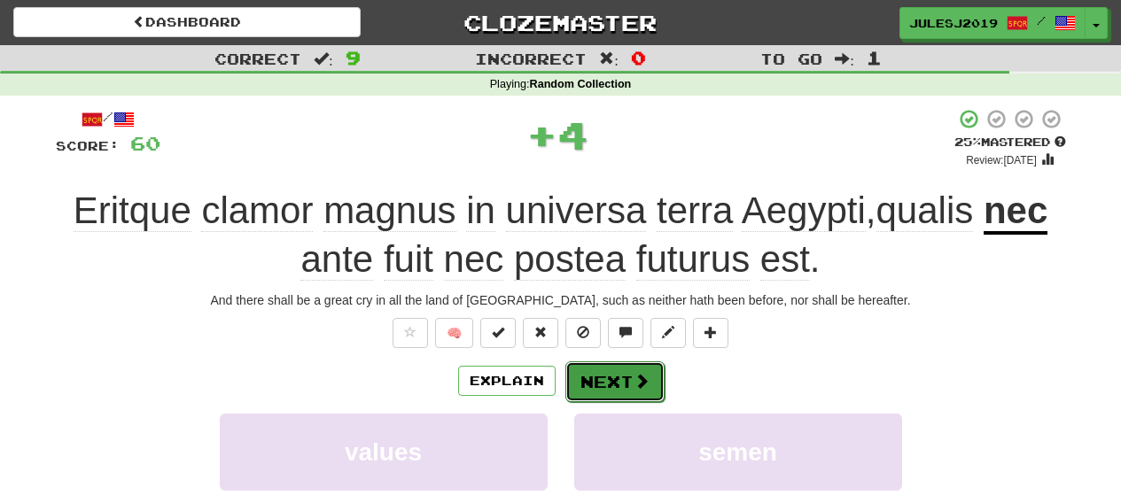
click at [610, 391] on button "Next" at bounding box center [614, 382] width 99 height 41
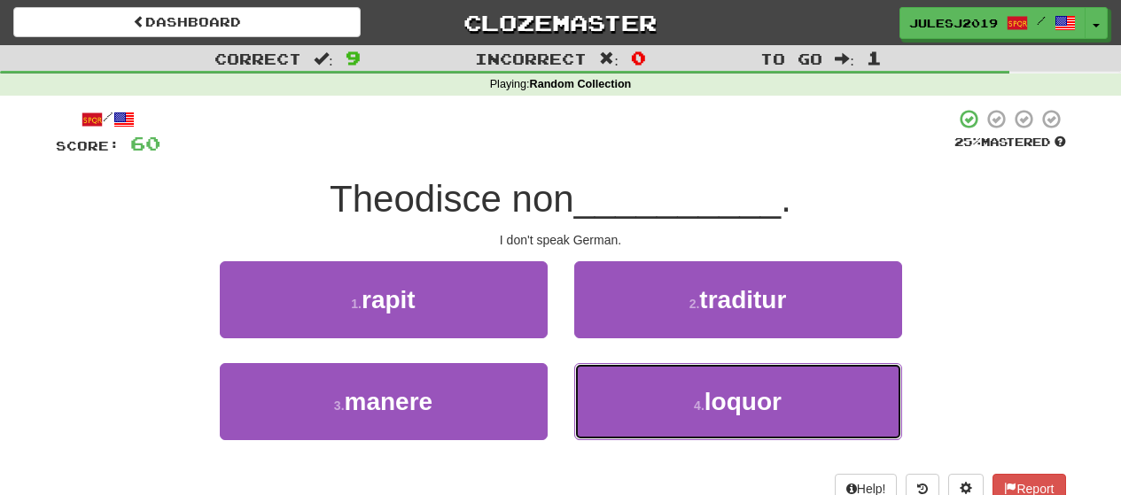
click at [610, 391] on button "4 . loquor" at bounding box center [738, 401] width 328 height 77
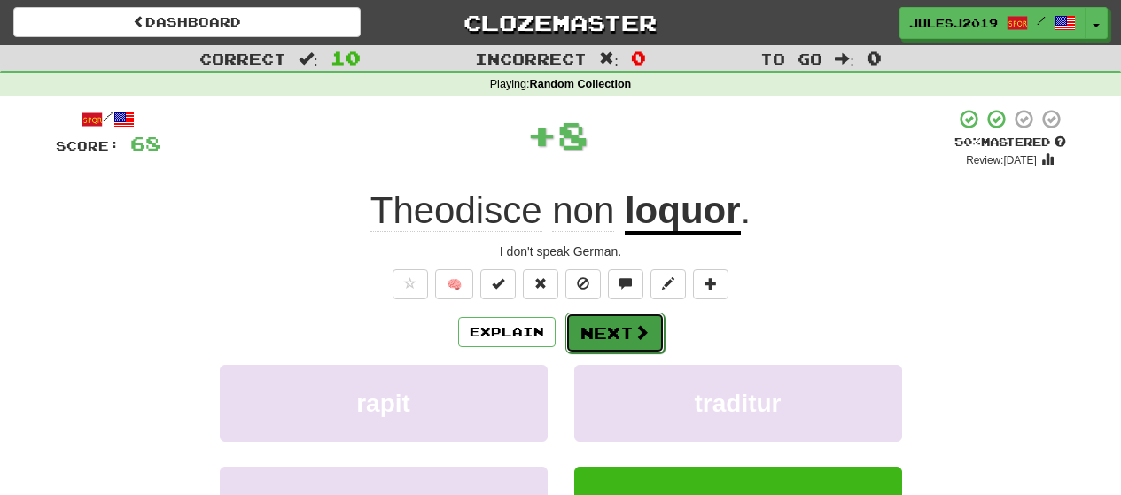
click at [604, 350] on button "Next" at bounding box center [614, 333] width 99 height 41
